Goal: Find specific page/section: Find specific page/section

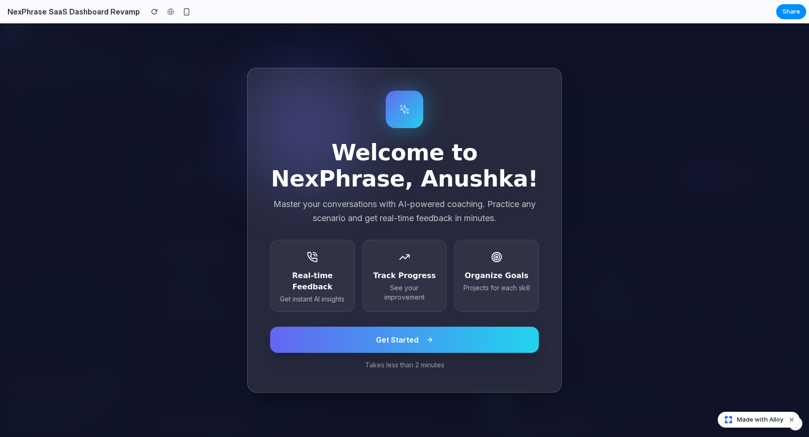
click at [336, 339] on button "Get Started" at bounding box center [404, 340] width 269 height 26
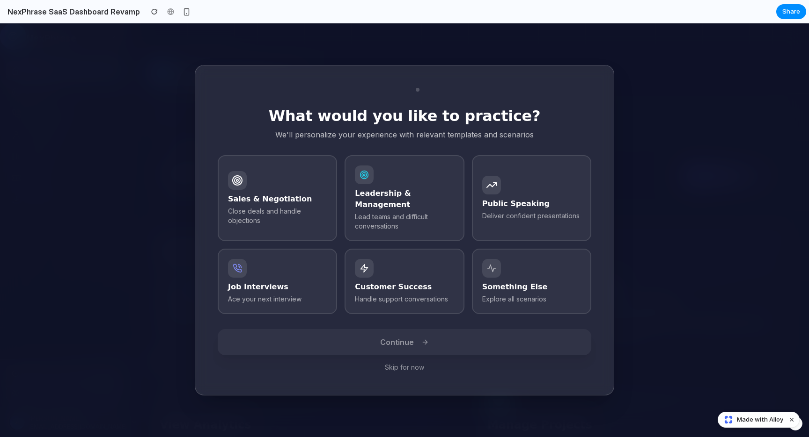
click at [401, 364] on button "Skip for now" at bounding box center [404, 367] width 373 height 9
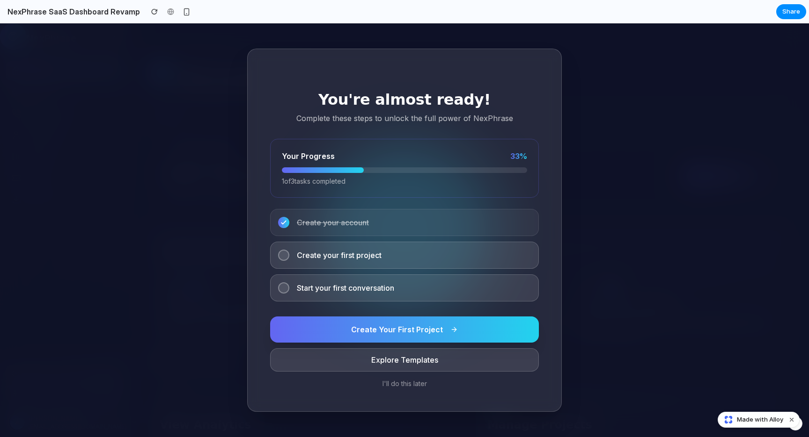
click at [394, 382] on button "I'll do this later" at bounding box center [404, 383] width 269 height 9
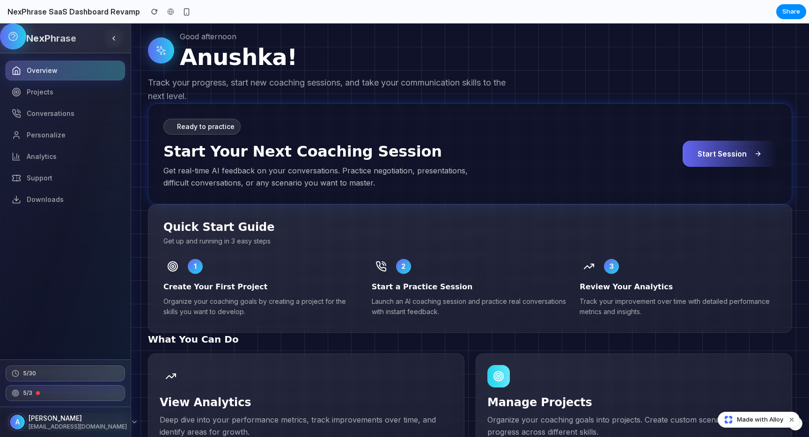
scroll to position [25, 0]
